Goal: Transaction & Acquisition: Purchase product/service

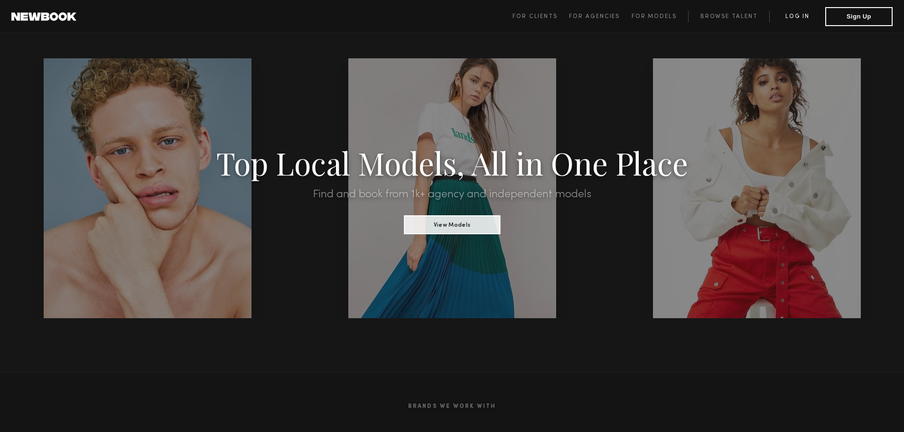
click at [796, 15] on link "Log in" at bounding box center [797, 16] width 56 height 11
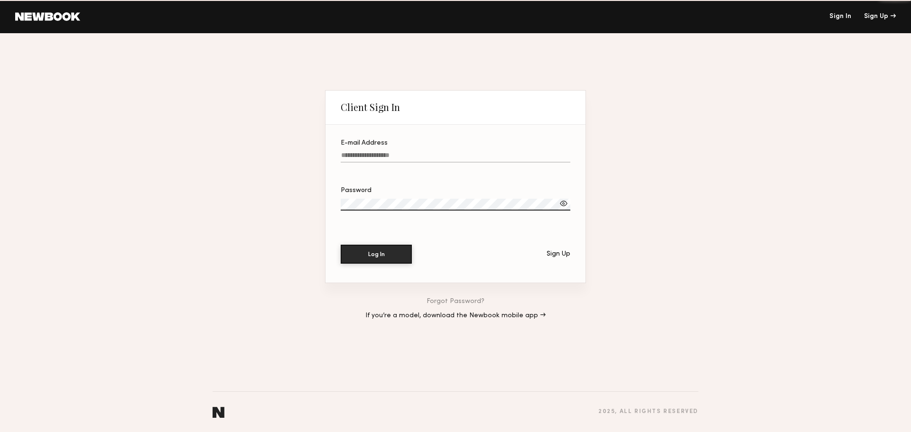
type input "**********"
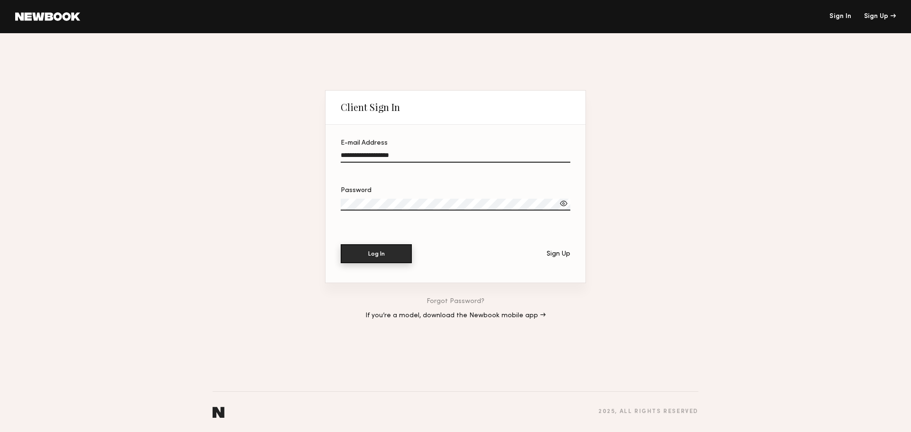
click at [393, 256] on button "Log In" at bounding box center [376, 253] width 71 height 19
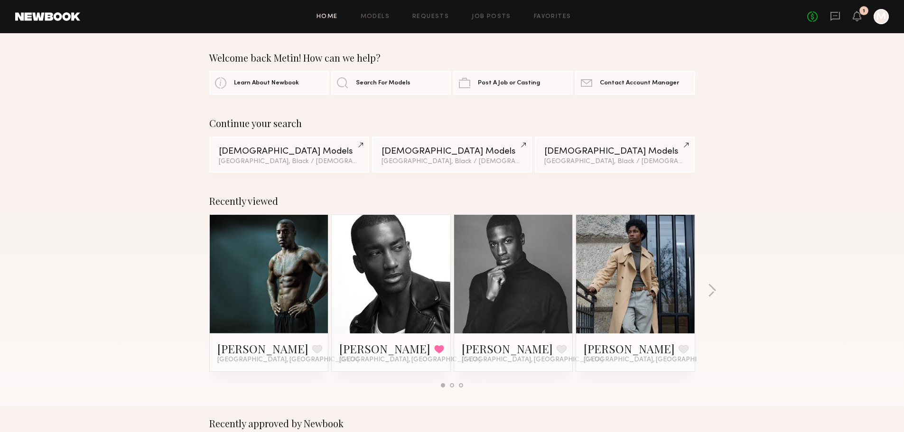
click at [419, 253] on link at bounding box center [391, 274] width 58 height 119
click at [557, 16] on link "Favorites" at bounding box center [552, 17] width 37 height 6
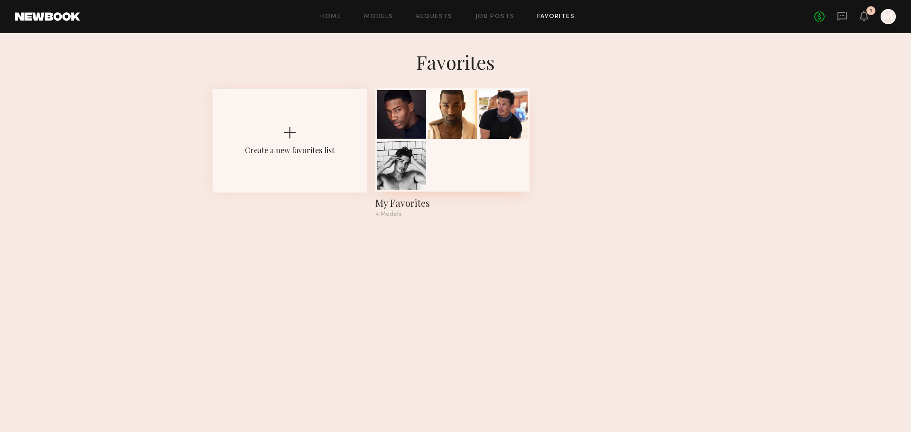
click at [500, 116] on div at bounding box center [503, 114] width 49 height 49
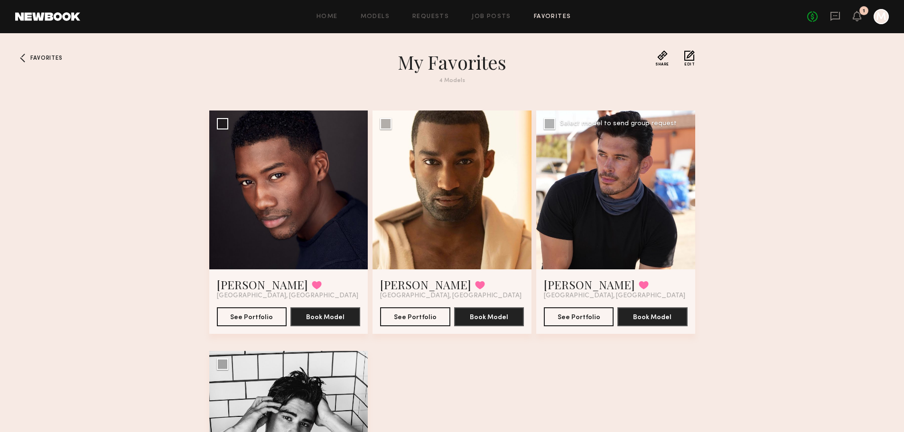
click at [566, 169] on div at bounding box center [615, 190] width 159 height 159
click at [589, 318] on button "See Portfolio" at bounding box center [579, 316] width 70 height 19
click at [302, 411] on div at bounding box center [288, 430] width 159 height 159
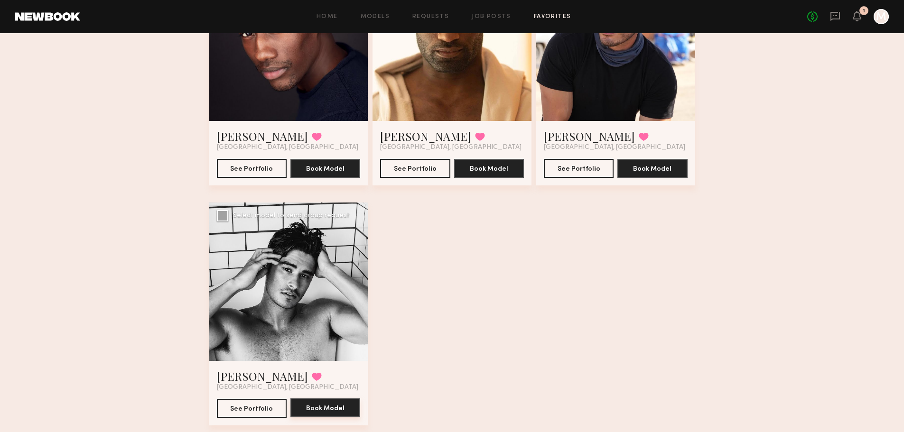
scroll to position [175, 0]
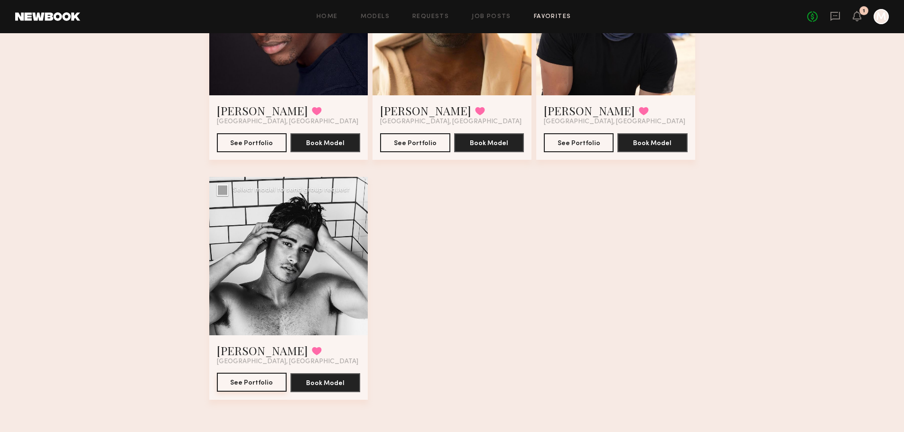
click at [241, 380] on button "See Portfolio" at bounding box center [252, 382] width 70 height 19
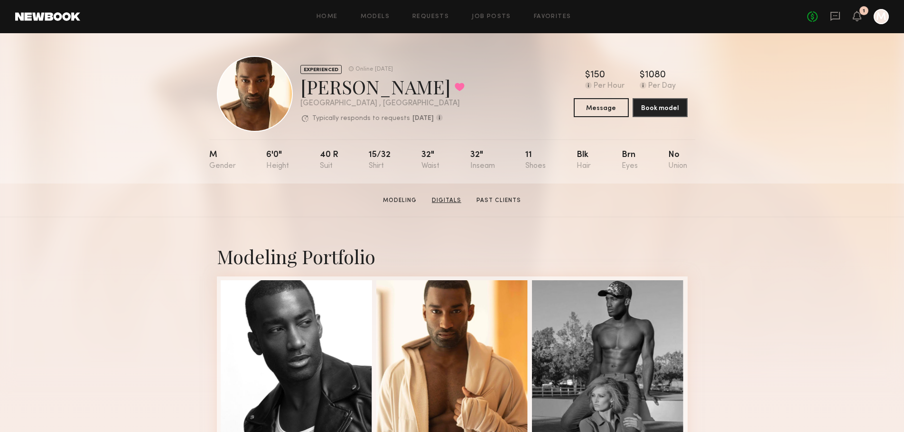
click at [454, 203] on link "Digitals" at bounding box center [446, 200] width 37 height 9
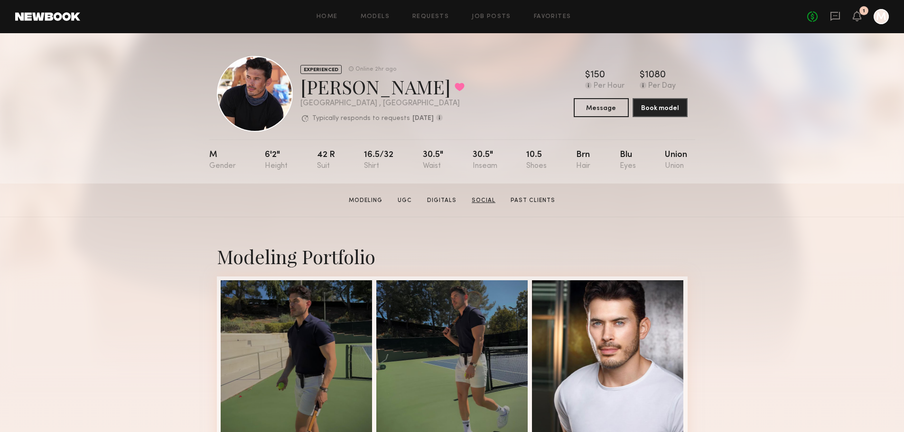
click at [483, 205] on link "Social" at bounding box center [483, 200] width 31 height 9
click at [300, 82] on div "James P. Favorited" at bounding box center [382, 86] width 164 height 25
drag, startPoint x: 301, startPoint y: 86, endPoint x: 369, endPoint y: 88, distance: 67.9
click at [369, 88] on div "James P. Favorited" at bounding box center [382, 86] width 164 height 25
copy div "[PERSON_NAME]"
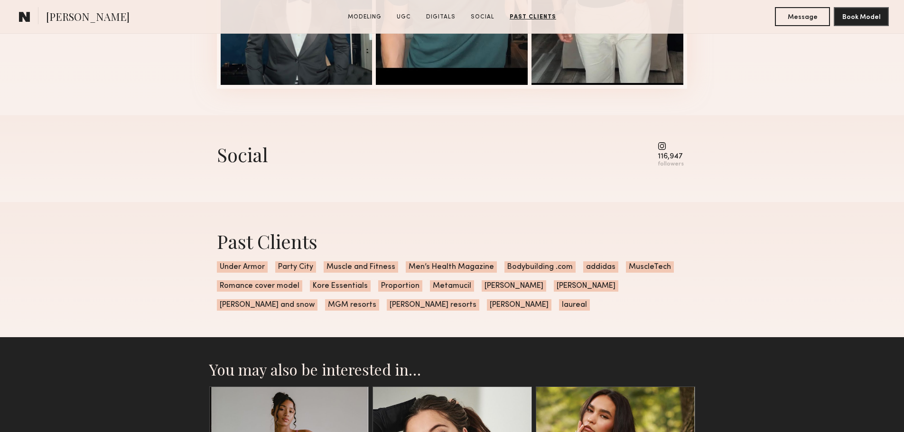
scroll to position [1661, 0]
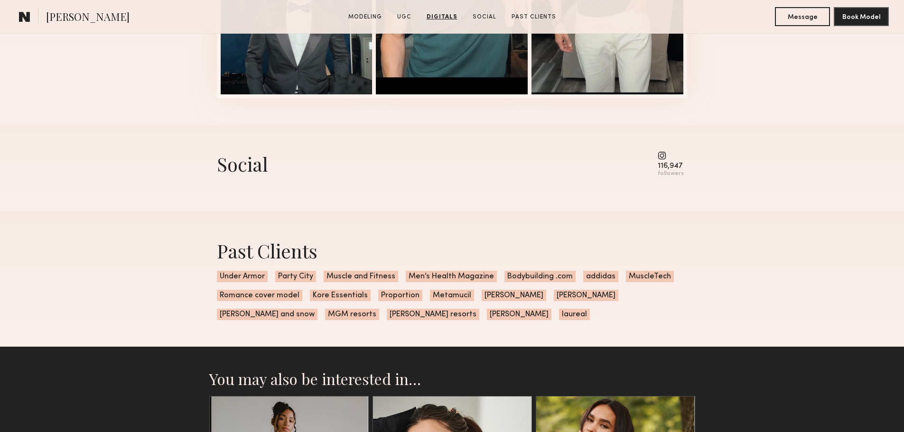
click at [664, 160] on common-icon at bounding box center [671, 155] width 26 height 9
click at [666, 177] on div "followers" at bounding box center [671, 173] width 26 height 7
click at [246, 175] on div "Social" at bounding box center [242, 163] width 51 height 25
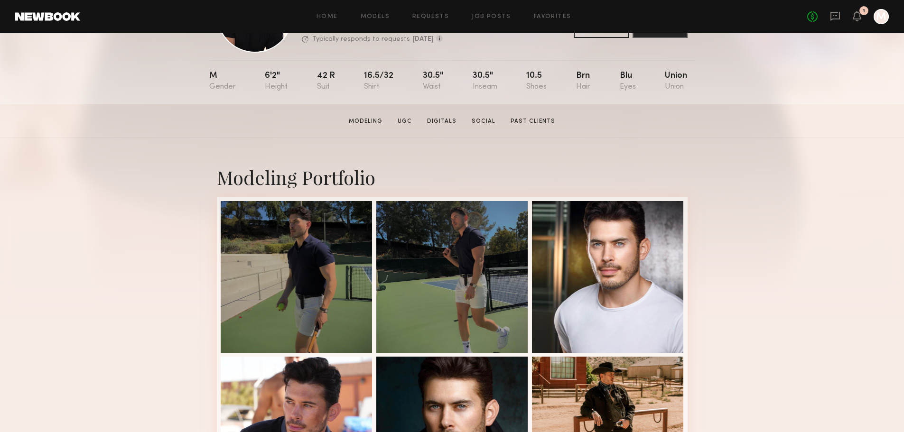
scroll to position [316, 0]
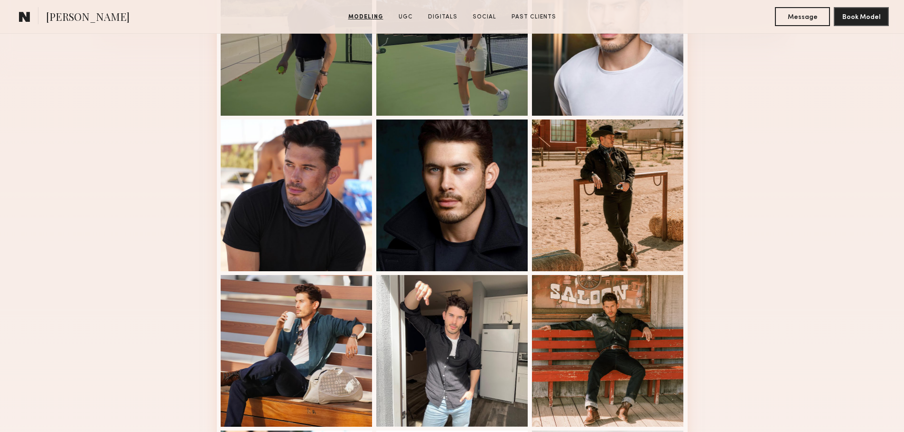
click at [490, 159] on div at bounding box center [452, 196] width 152 height 152
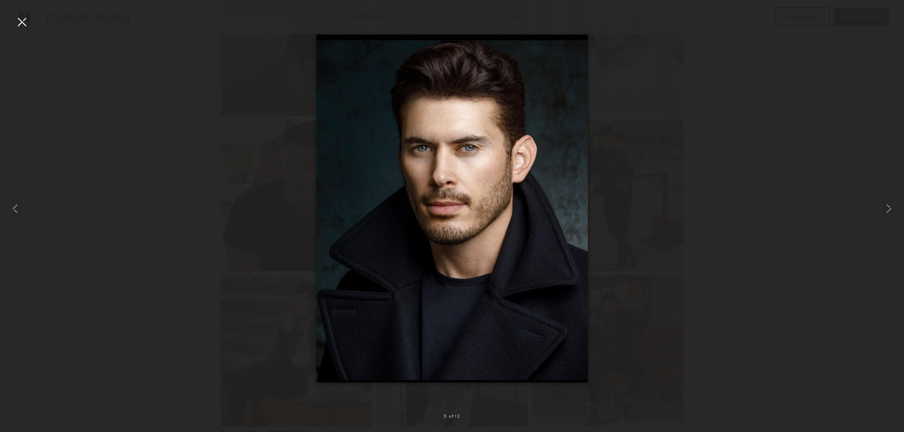
click at [20, 20] on div at bounding box center [21, 21] width 15 height 15
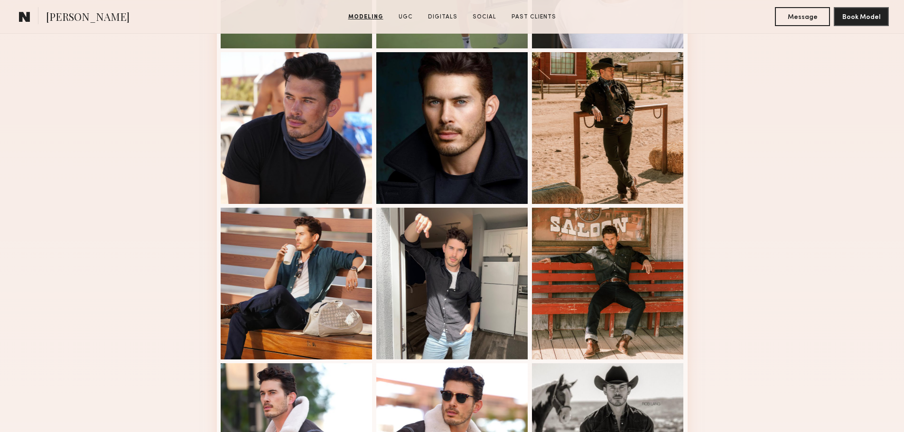
scroll to position [0, 0]
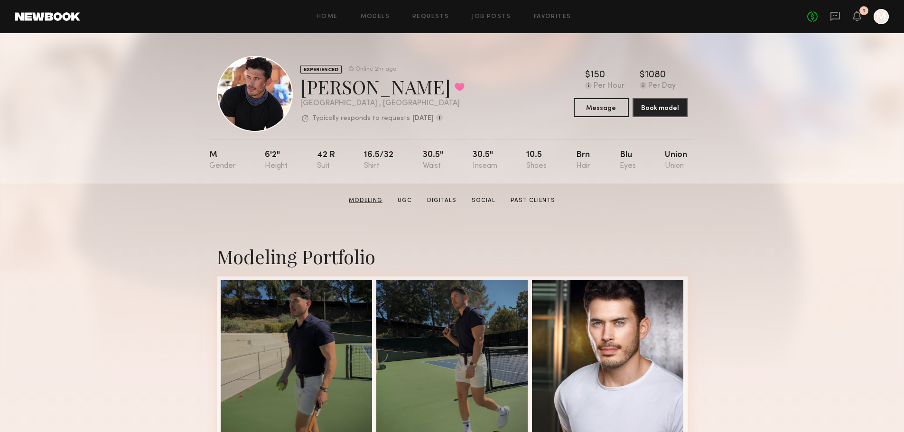
click at [368, 205] on link "Modeling" at bounding box center [365, 200] width 41 height 9
drag, startPoint x: 300, startPoint y: 88, endPoint x: 368, endPoint y: 99, distance: 68.8
click at [368, 99] on div "EXPERIENCED Online 2hr ago James P. Favorited Los Angeles , CA Typically respon…" at bounding box center [382, 94] width 164 height 59
copy div "James P. Favorited Los Angeles , CA"
click at [487, 202] on link "Social" at bounding box center [483, 200] width 31 height 9
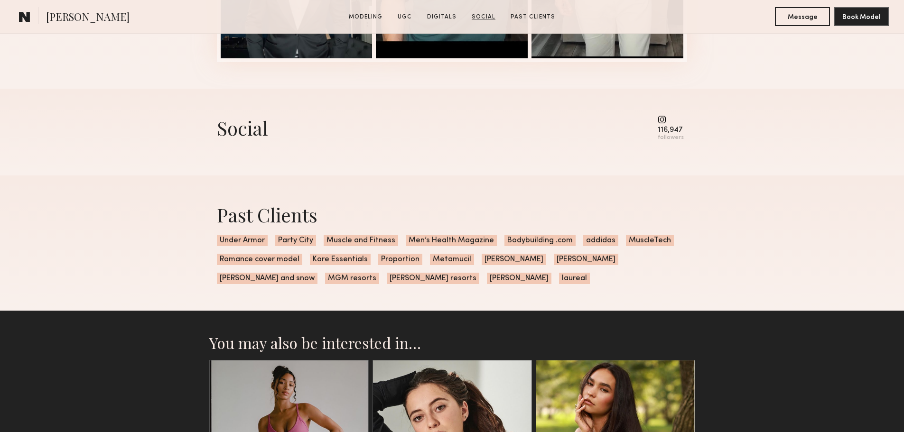
scroll to position [1734, 0]
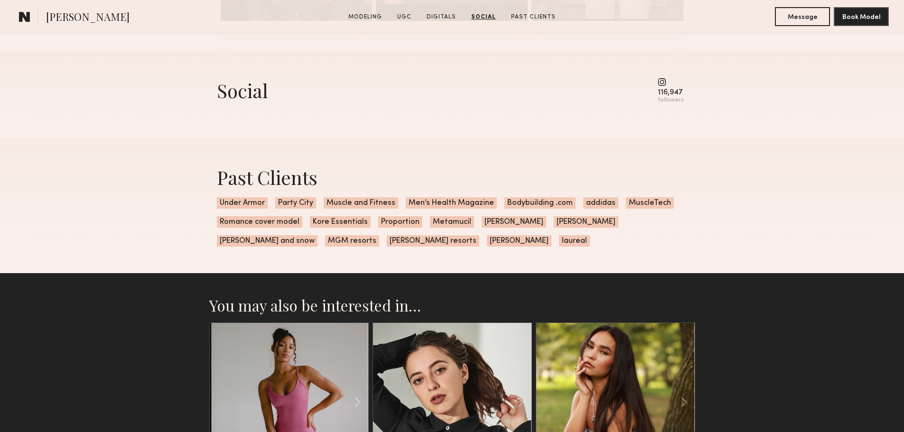
click at [664, 86] on common-icon at bounding box center [671, 82] width 26 height 9
click at [671, 104] on div "followers" at bounding box center [671, 100] width 26 height 7
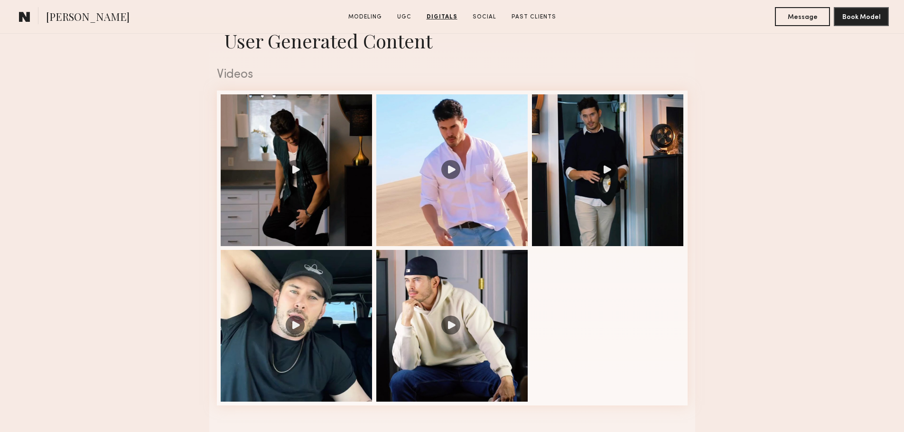
scroll to position [929, 0]
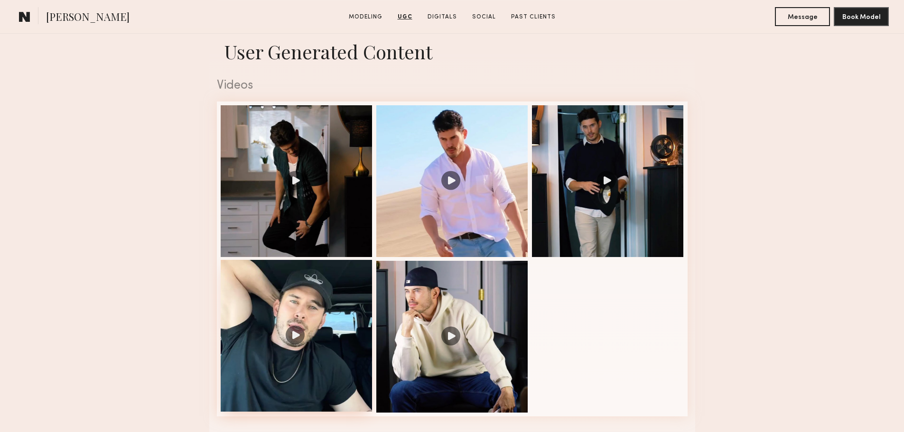
click at [289, 337] on div at bounding box center [297, 336] width 152 height 152
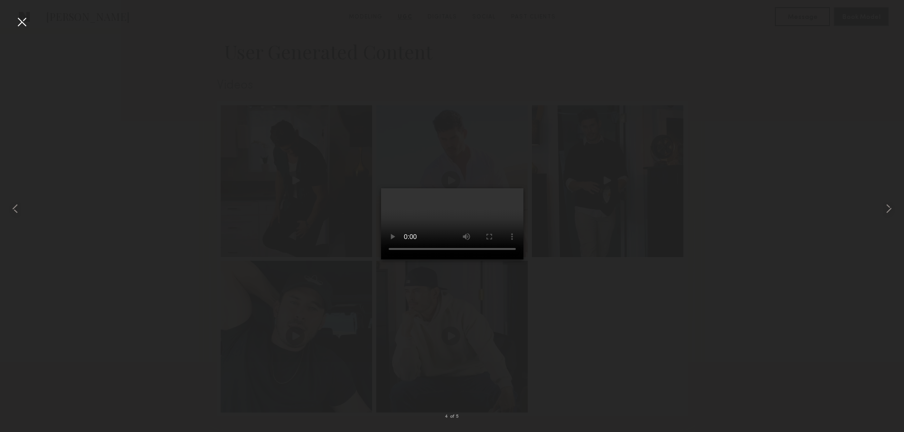
click at [21, 22] on div at bounding box center [21, 21] width 15 height 15
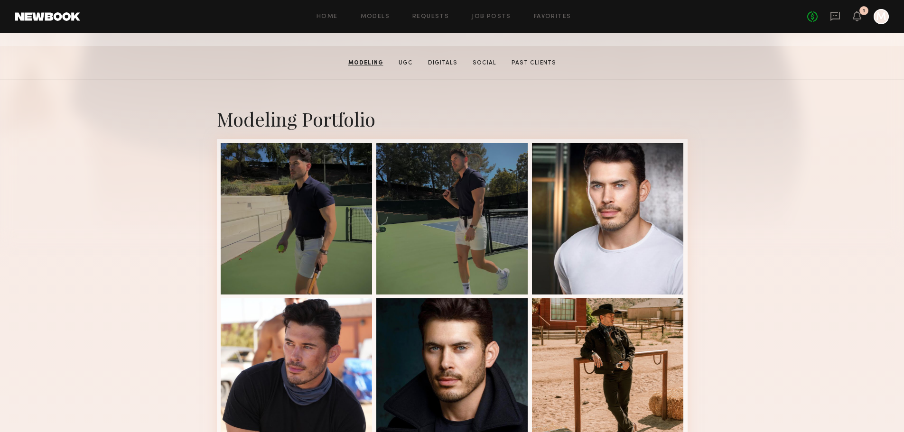
scroll to position [0, 0]
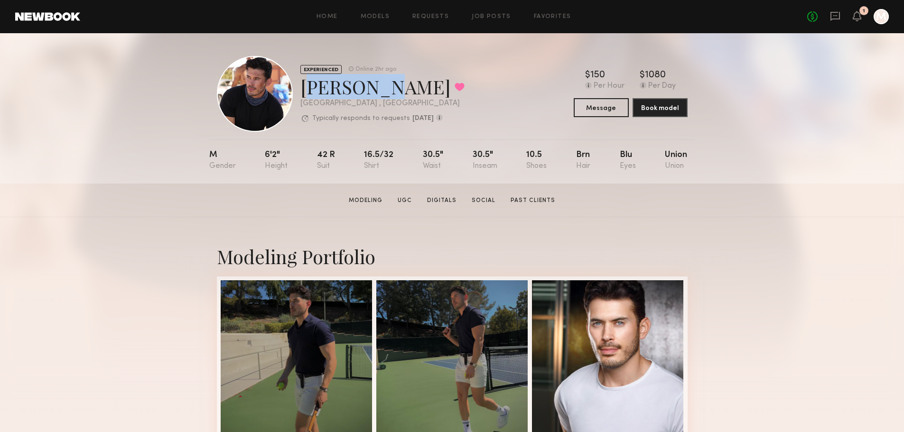
drag, startPoint x: 301, startPoint y: 88, endPoint x: 368, endPoint y: 94, distance: 66.7
click at [368, 94] on div "James P. Favorited" at bounding box center [382, 86] width 164 height 25
copy div "James P."
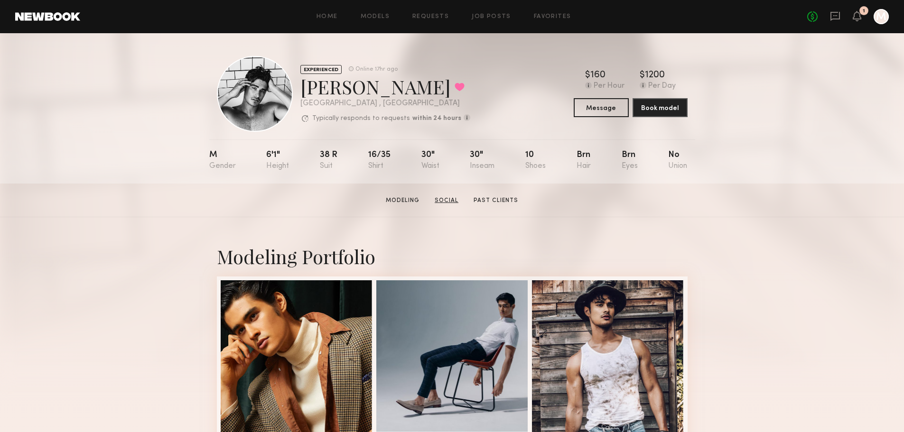
click at [449, 204] on link "Social" at bounding box center [446, 200] width 31 height 9
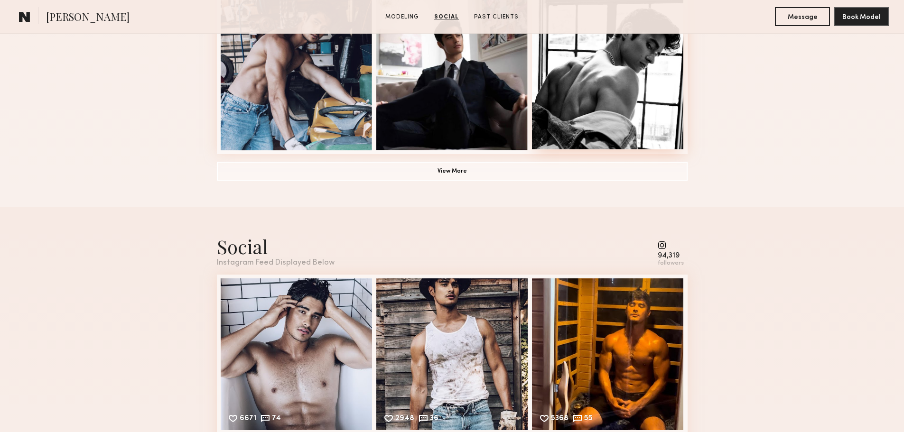
scroll to position [744, 0]
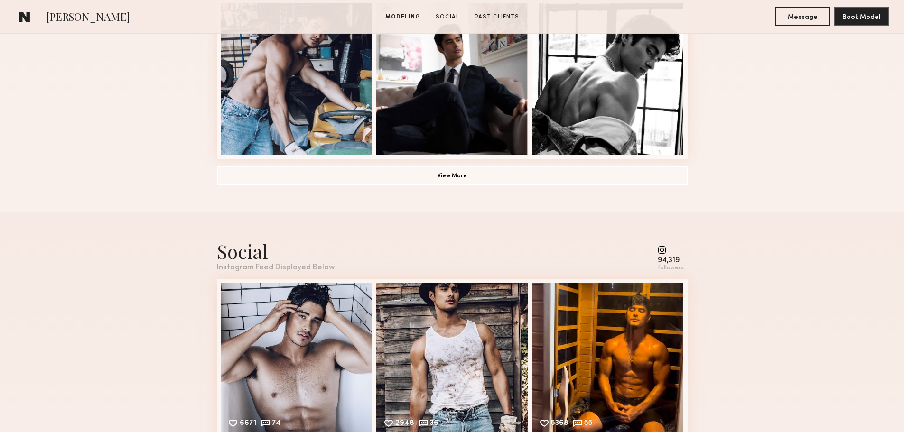
click at [663, 254] on common-icon at bounding box center [671, 250] width 26 height 9
click at [675, 270] on div "followers" at bounding box center [671, 268] width 26 height 7
click at [246, 268] on div "Instagram Feed Displayed Below" at bounding box center [276, 268] width 118 height 8
click at [273, 320] on div "6671 74 Likes & comments displayed to show model’s engagement" at bounding box center [297, 358] width 152 height 152
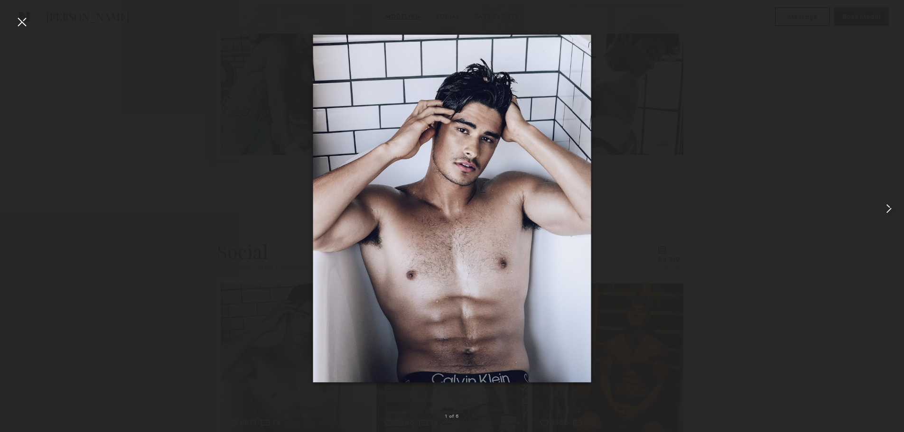
click at [887, 206] on common-icon at bounding box center [888, 208] width 15 height 15
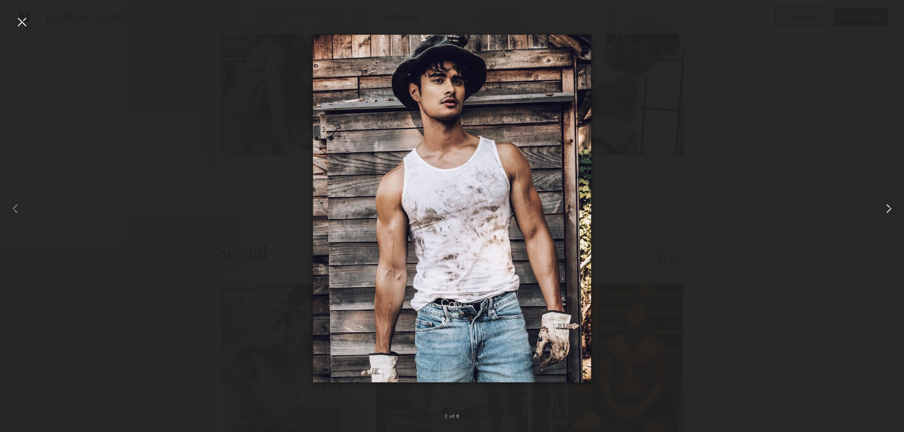
click at [887, 206] on common-icon at bounding box center [888, 208] width 15 height 15
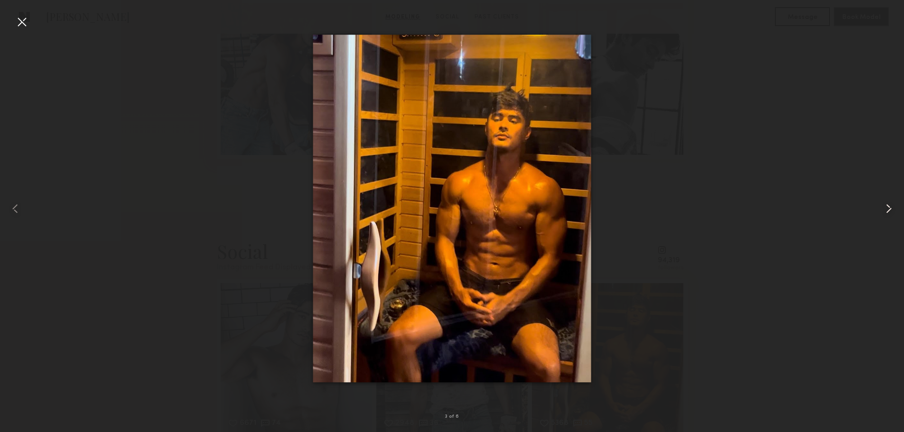
click at [887, 206] on common-icon at bounding box center [888, 208] width 15 height 15
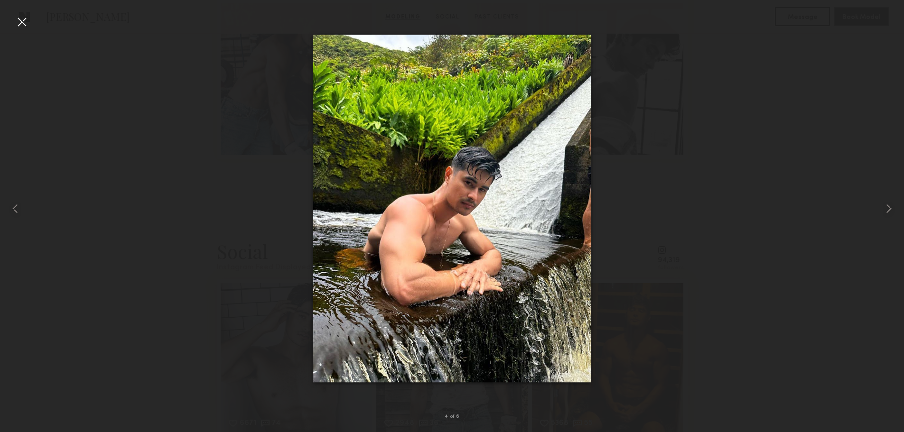
click at [24, 23] on div at bounding box center [21, 21] width 15 height 15
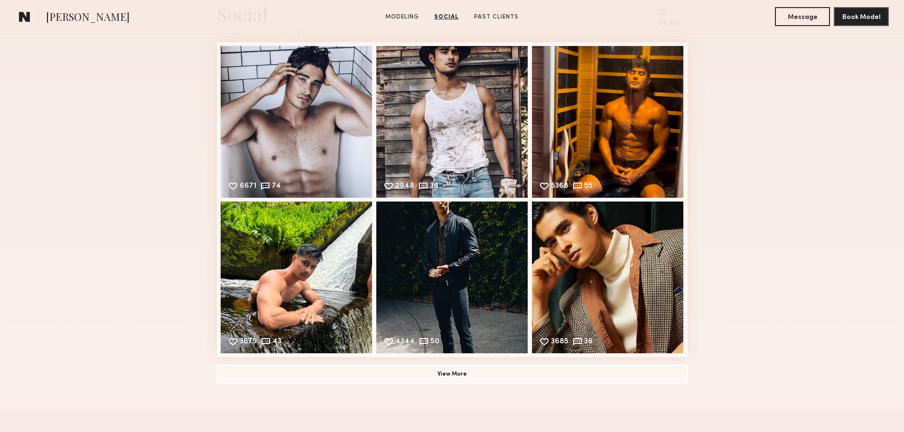
scroll to position [1060, 0]
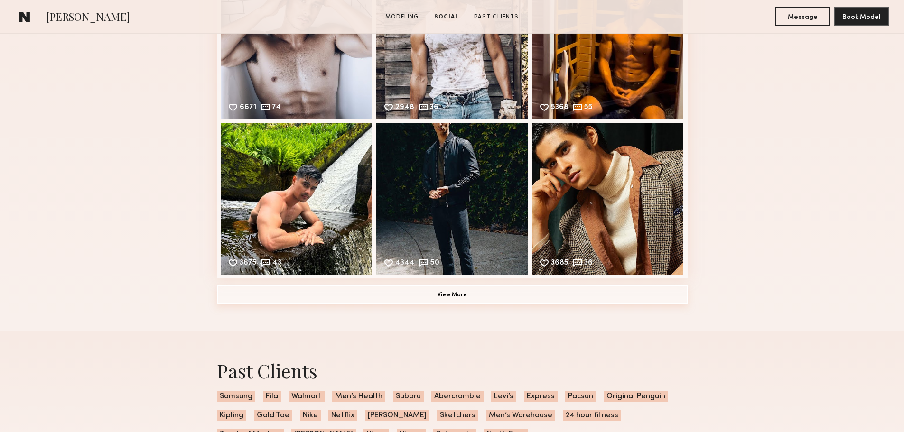
click at [355, 298] on button "View More" at bounding box center [452, 295] width 471 height 19
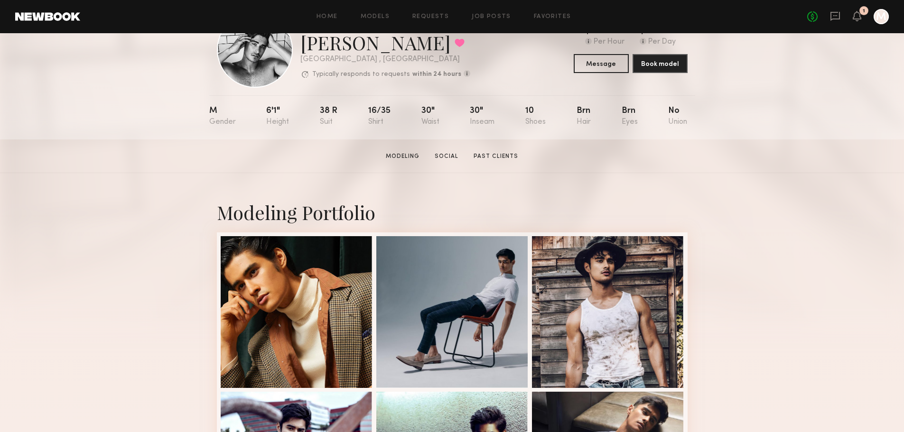
scroll to position [0, 0]
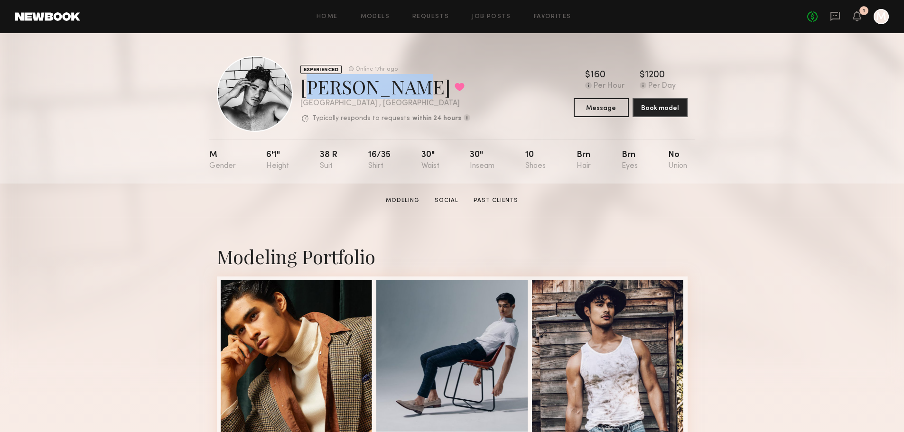
drag, startPoint x: 300, startPoint y: 86, endPoint x: 374, endPoint y: 91, distance: 73.7
click at [374, 91] on div "Jeffery L. Favorited" at bounding box center [385, 86] width 170 height 25
copy div "Jeffery L."
